Goal: Transaction & Acquisition: Purchase product/service

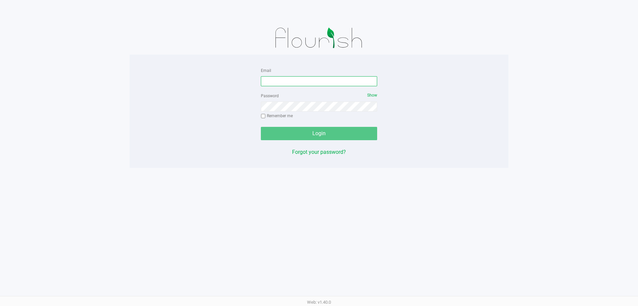
click at [340, 84] on input "Email" at bounding box center [319, 81] width 116 height 10
type input "[EMAIL_ADDRESS][DOMAIN_NAME]"
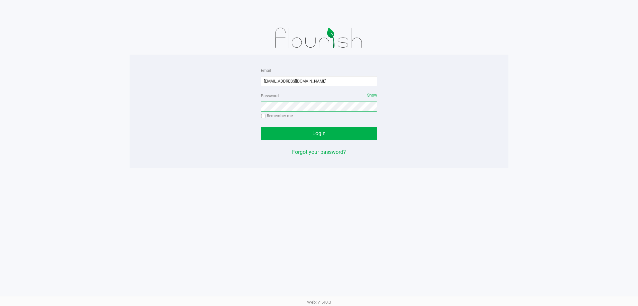
click at [261, 127] on button "Login" at bounding box center [319, 133] width 116 height 13
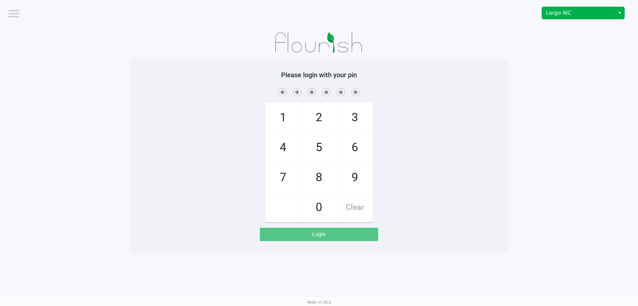
click at [622, 14] on span "Select" at bounding box center [619, 13] width 5 height 8
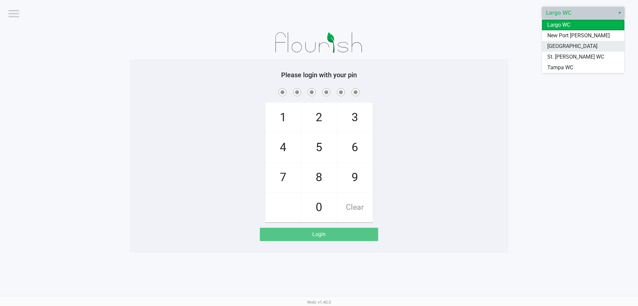
click at [598, 49] on li "[GEOGRAPHIC_DATA]" at bounding box center [583, 46] width 82 height 11
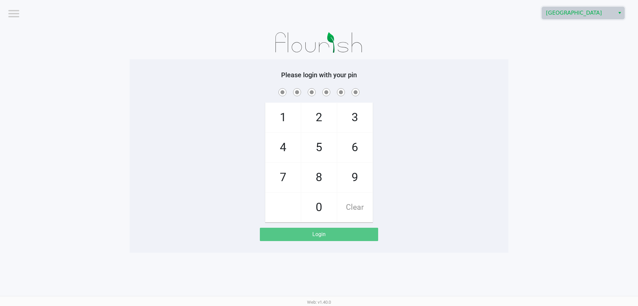
click at [466, 121] on div "1 4 7 2 5 8 0 3 6 9 Clear" at bounding box center [319, 154] width 379 height 135
drag, startPoint x: 344, startPoint y: 171, endPoint x: 329, endPoint y: 185, distance: 20.9
click at [344, 171] on span "9" at bounding box center [354, 177] width 35 height 29
checkbox input "true"
click at [323, 202] on span "0" at bounding box center [319, 206] width 35 height 29
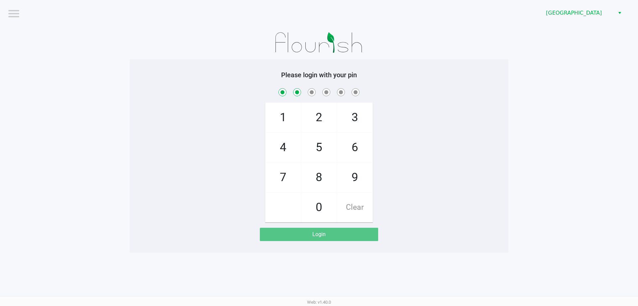
checkbox input "true"
click at [327, 151] on span "5" at bounding box center [319, 147] width 35 height 29
checkbox input "true"
click at [348, 128] on span "3" at bounding box center [354, 117] width 35 height 29
checkbox input "true"
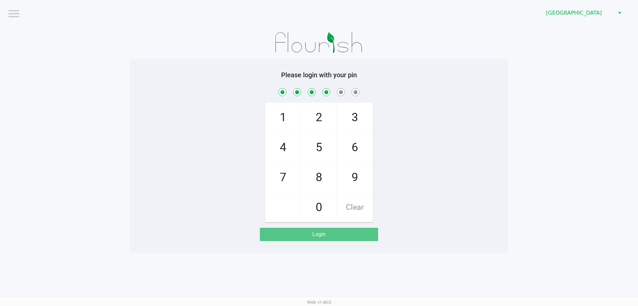
click at [350, 188] on span "9" at bounding box center [354, 177] width 35 height 29
checkbox input "true"
click at [325, 200] on span "0" at bounding box center [319, 206] width 35 height 29
checkbox input "true"
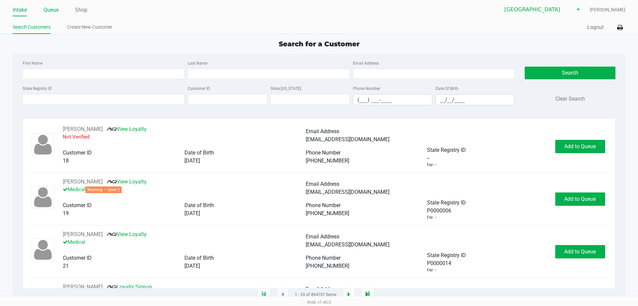
click at [54, 11] on link "Queue" at bounding box center [51, 9] width 15 height 9
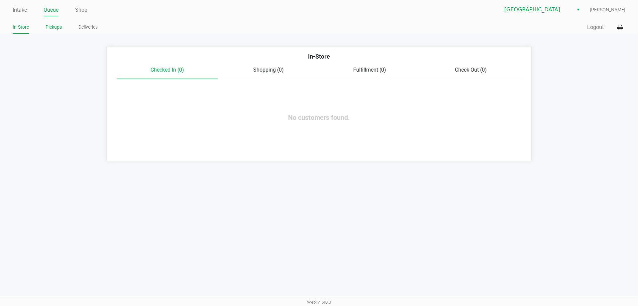
click at [50, 28] on link "Pickups" at bounding box center [54, 27] width 16 height 8
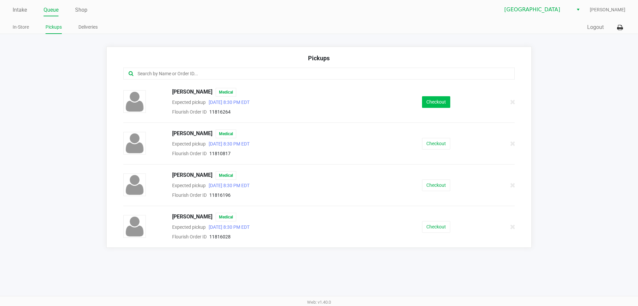
drag, startPoint x: 448, startPoint y: 112, endPoint x: 439, endPoint y: 101, distance: 13.7
click at [445, 111] on div "[PERSON_NAME] Medical Expected pickup [DATE] 8:30 PM EDT Flourish Order ID 1181…" at bounding box center [319, 102] width 402 height 28
click at [439, 101] on button "Checkout" at bounding box center [436, 102] width 28 height 12
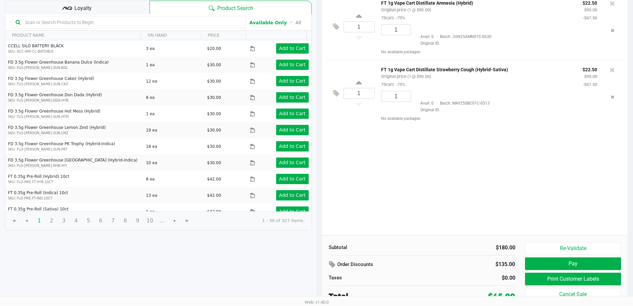
scroll to position [68, 0]
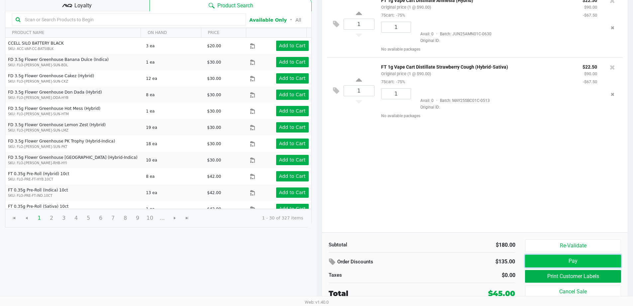
click at [573, 259] on button "Pay" at bounding box center [573, 260] width 96 height 13
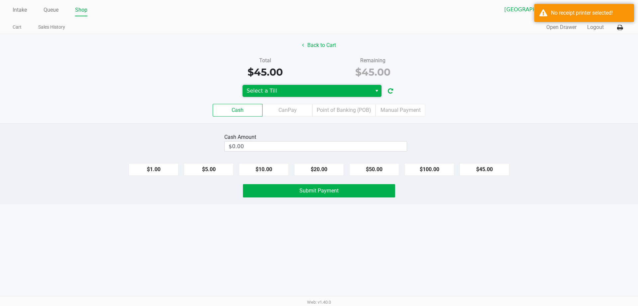
click at [355, 88] on span "Select a Till" at bounding box center [307, 91] width 121 height 8
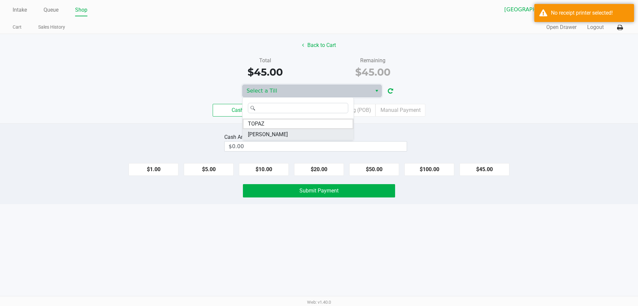
click at [307, 137] on li "[PERSON_NAME]" at bounding box center [298, 134] width 111 height 11
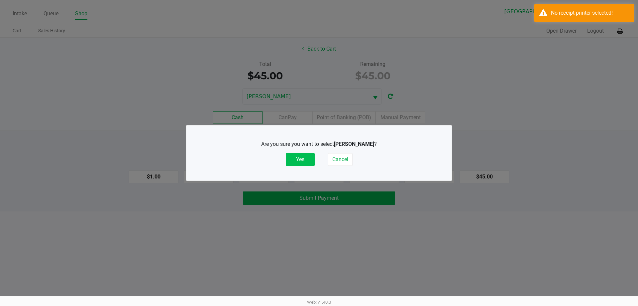
click at [295, 164] on button "Yes" at bounding box center [300, 159] width 29 height 13
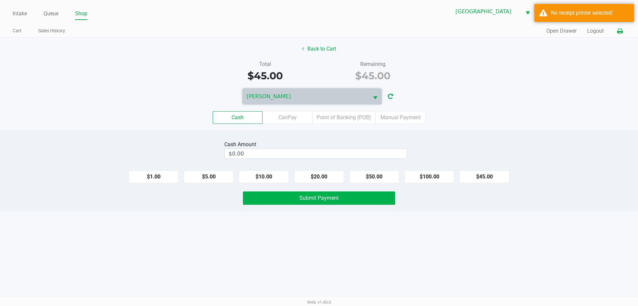
click at [617, 30] on button at bounding box center [620, 31] width 11 height 12
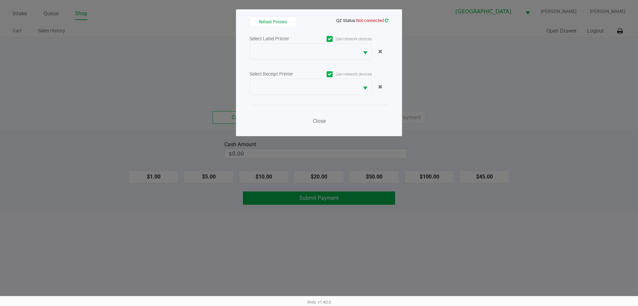
click at [388, 19] on icon at bounding box center [387, 20] width 4 height 4
click at [385, 21] on icon at bounding box center [387, 20] width 4 height 4
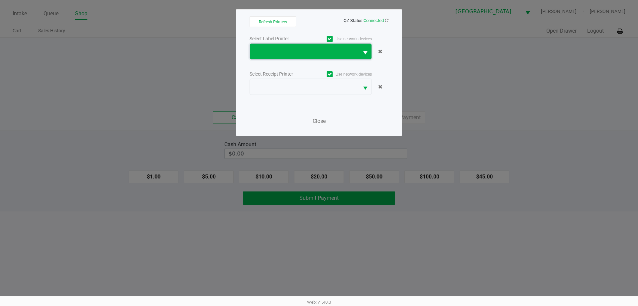
click at [284, 54] on span at bounding box center [304, 52] width 101 height 8
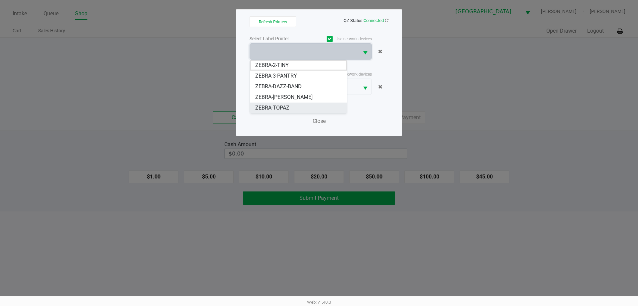
click at [275, 108] on span "ZEBRA-TOPAZ" at bounding box center [272, 108] width 34 height 8
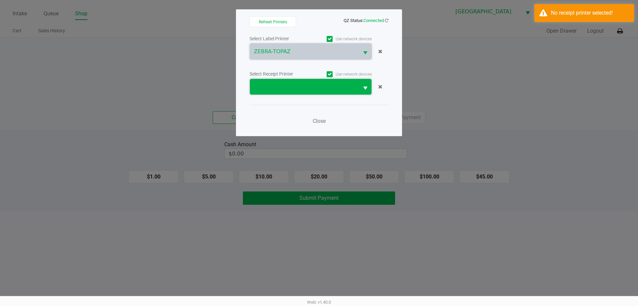
click at [267, 88] on span at bounding box center [304, 87] width 101 height 8
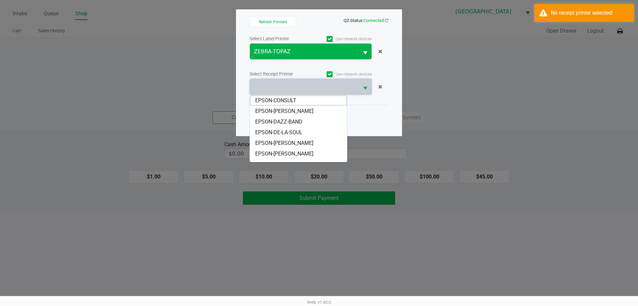
click at [267, 48] on span "ZEBRA-TOPAZ" at bounding box center [304, 52] width 101 height 8
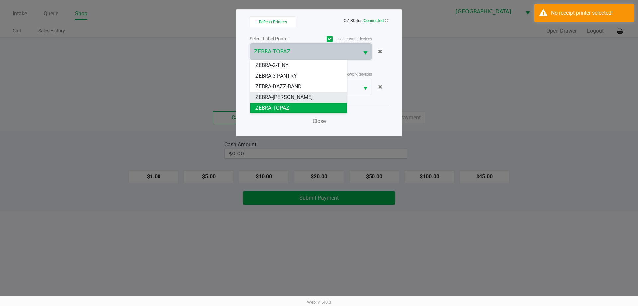
click at [275, 95] on span "ZEBRA-[PERSON_NAME]" at bounding box center [284, 97] width 58 height 8
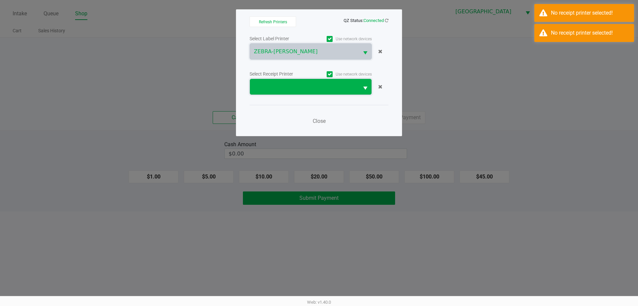
click at [265, 92] on span at bounding box center [304, 87] width 109 height 16
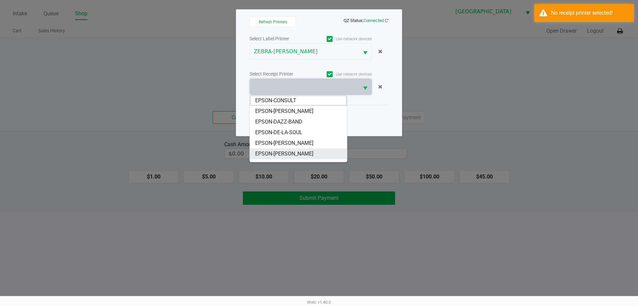
click at [279, 152] on span "EPSON-[PERSON_NAME]" at bounding box center [284, 154] width 58 height 8
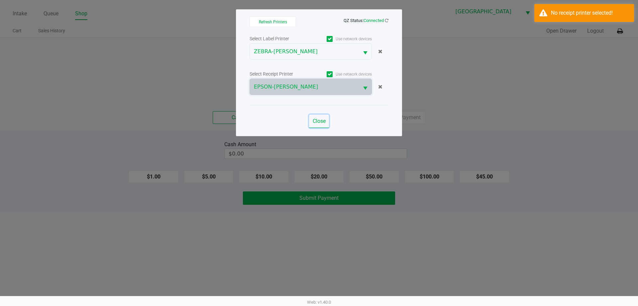
click at [322, 123] on span "Close" at bounding box center [319, 121] width 13 height 6
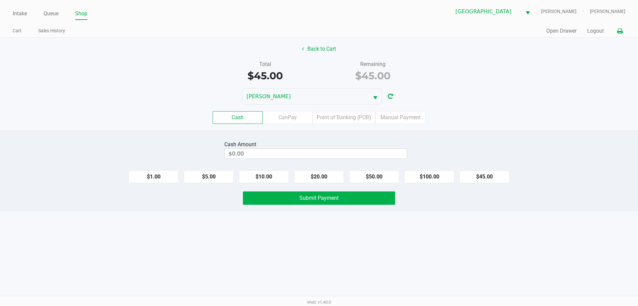
click at [592, 31] on button "Logout" at bounding box center [595, 31] width 17 height 8
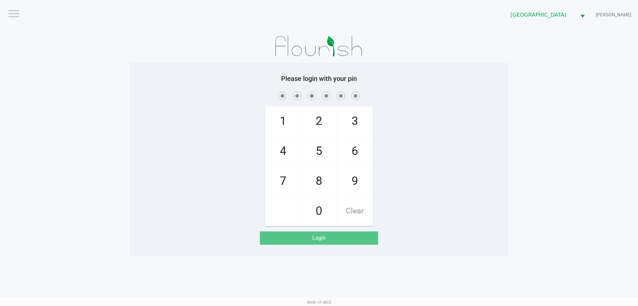
click at [160, 96] on span at bounding box center [319, 95] width 369 height 10
drag, startPoint x: 487, startPoint y: 89, endPoint x: 494, endPoint y: 109, distance: 20.5
click at [487, 90] on div "Please login with your pin 1 4 7 2 5 8 0 3 6 9 Clear Login" at bounding box center [319, 159] width 379 height 170
checkbox input "true"
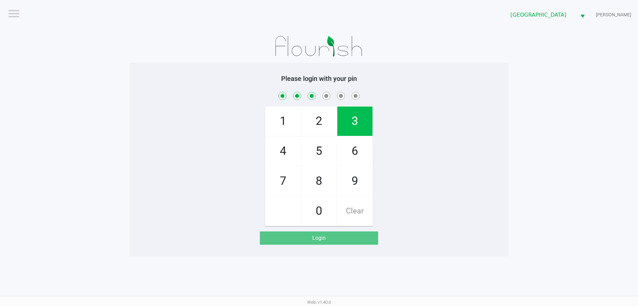
checkbox input "true"
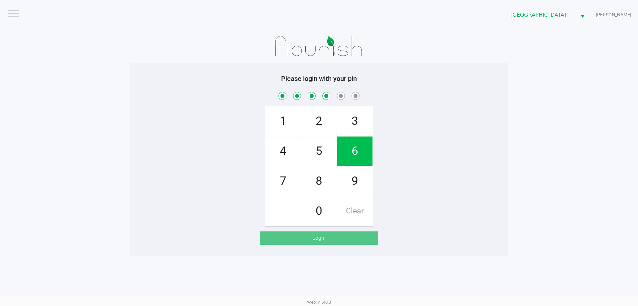
checkbox input "true"
